Goal: Information Seeking & Learning: Learn about a topic

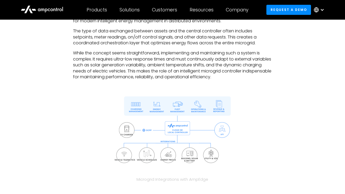
scroll to position [395, 0]
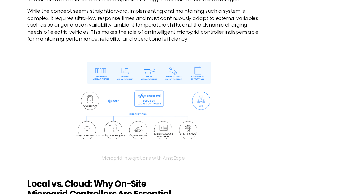
drag, startPoint x: 89, startPoint y: 106, endPoint x: 118, endPoint y: 106, distance: 28.7
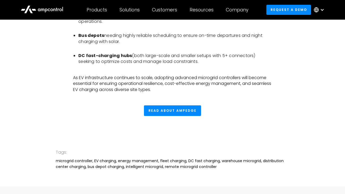
scroll to position [1814, 0]
